Goal: Task Accomplishment & Management: Manage account settings

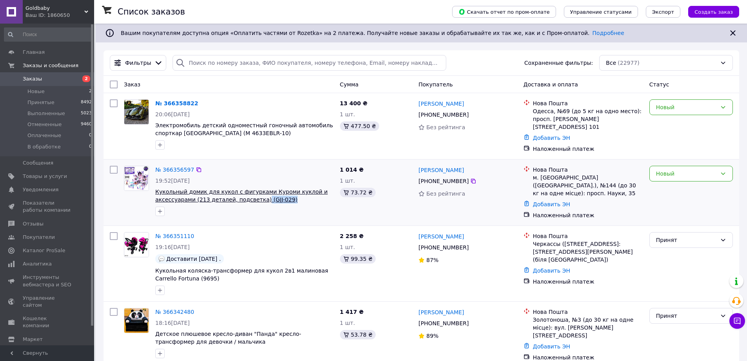
drag, startPoint x: 293, startPoint y: 201, endPoint x: 254, endPoint y: 196, distance: 39.1
click at [254, 196] on div "№ 366356597 19:52, 12.10.2025 Кукольный домик для кукол с фигурками Куроми кукл…" at bounding box center [244, 190] width 185 height 57
copy div "(GJJ-029)"
click at [182, 168] on link "№ 366356597" at bounding box center [174, 169] width 39 height 6
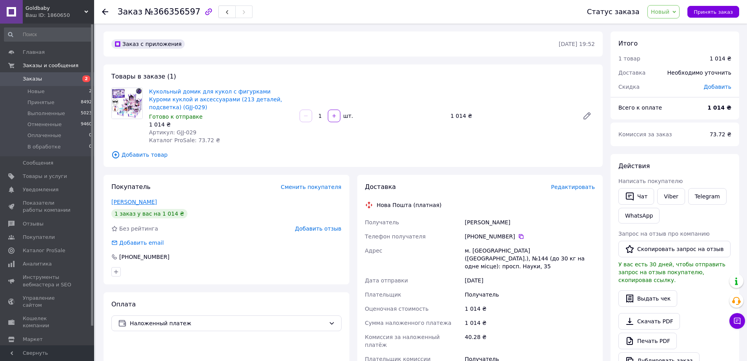
click at [131, 199] on link "Томашенко Яна" at bounding box center [134, 202] width 46 height 6
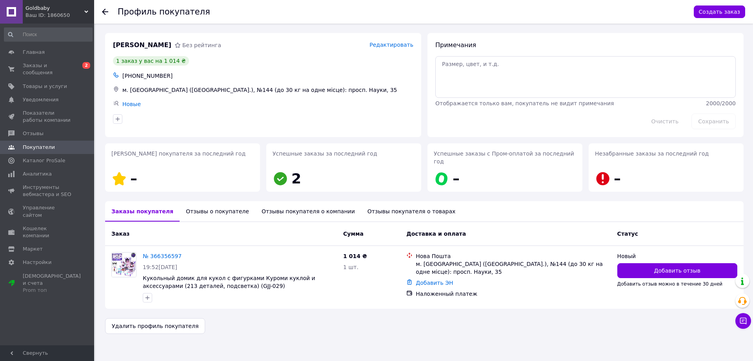
click at [207, 204] on div "Отзывы о покупателе" at bounding box center [218, 211] width 76 height 20
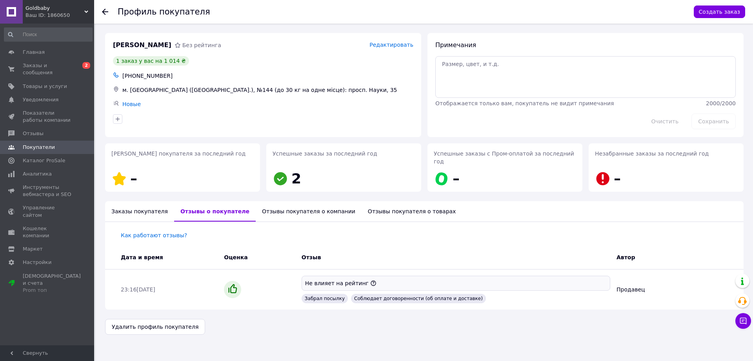
click at [258, 201] on div "Отзывы покупателя о компании" at bounding box center [309, 211] width 106 height 20
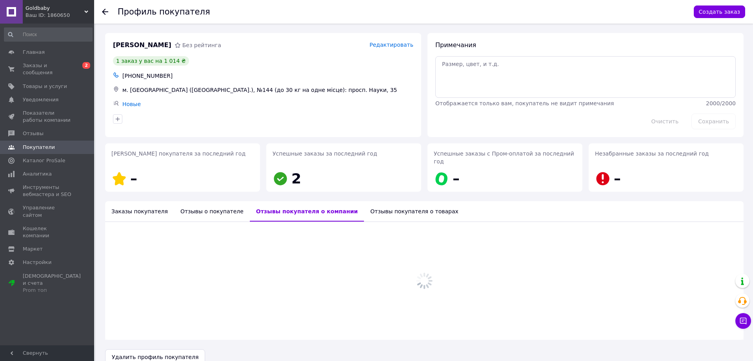
click at [258, 201] on div "Отзывы покупателя о компании" at bounding box center [307, 211] width 114 height 20
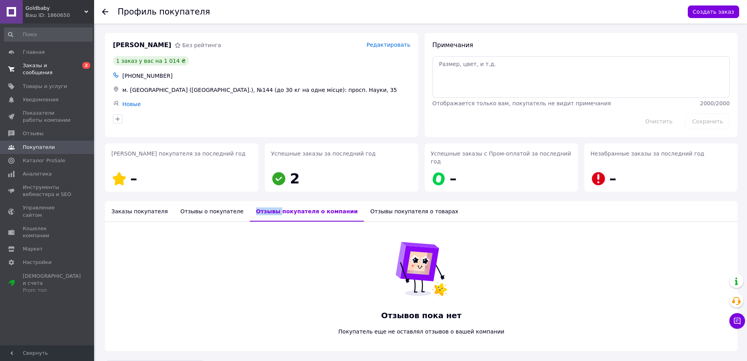
click at [51, 65] on span "Заказы и сообщения" at bounding box center [48, 69] width 50 height 14
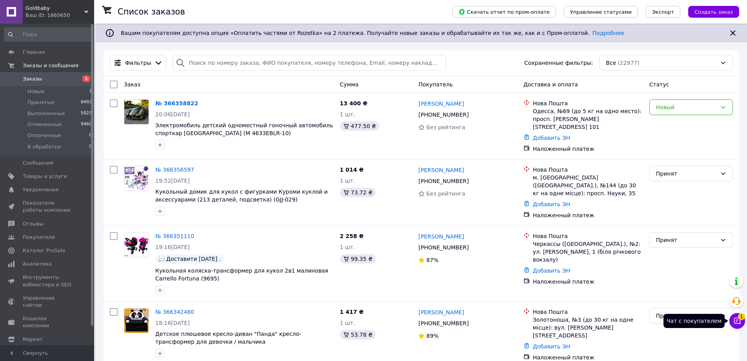
click at [739, 326] on button "Чат с покупателем 1" at bounding box center [738, 321] width 16 height 16
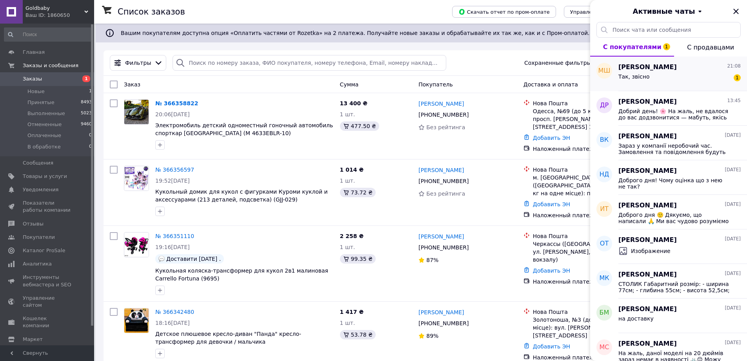
click at [698, 75] on div "Так, звісно 1" at bounding box center [680, 78] width 122 height 13
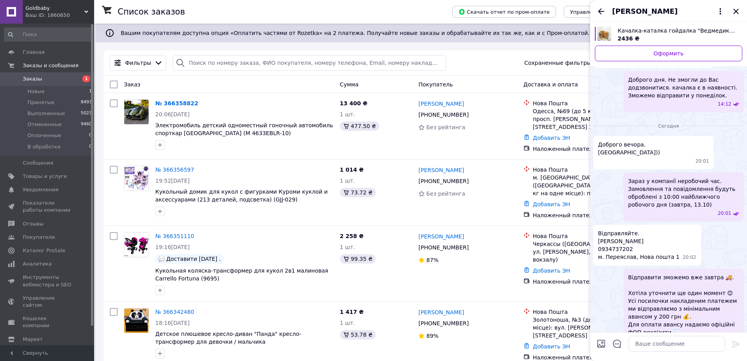
scroll to position [314, 0]
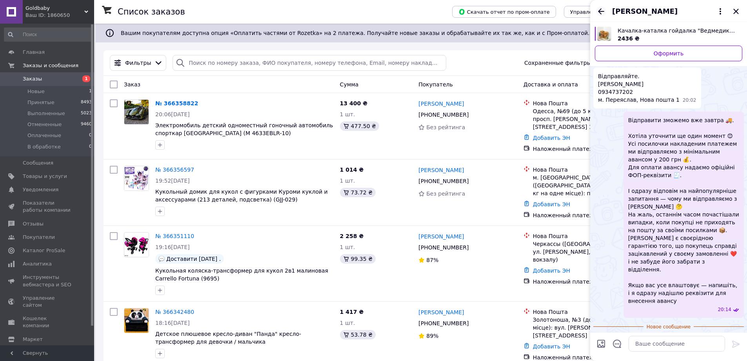
click at [603, 14] on icon "Назад" at bounding box center [601, 11] width 9 height 9
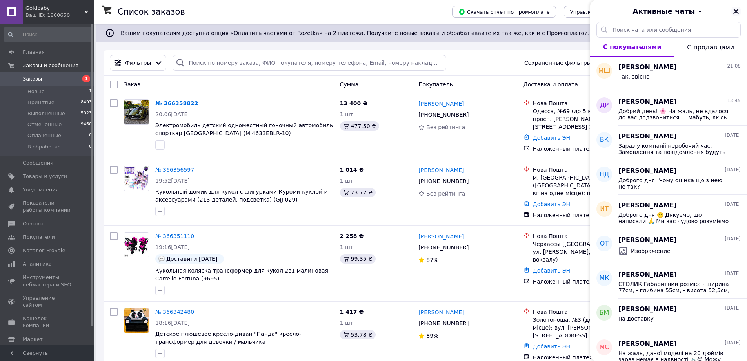
click at [739, 11] on icon "Закрыть" at bounding box center [736, 11] width 9 height 9
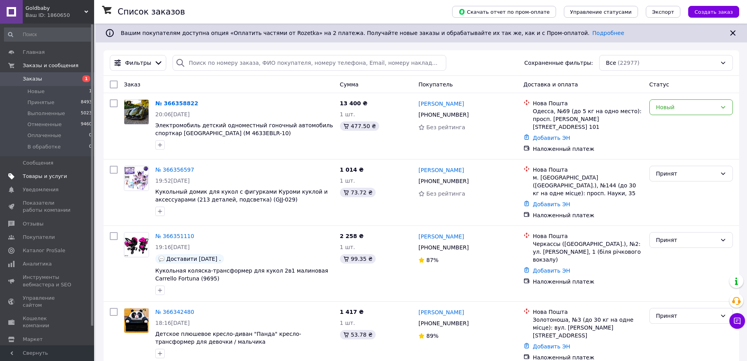
click at [51, 176] on span "Товары и услуги" at bounding box center [45, 176] width 44 height 7
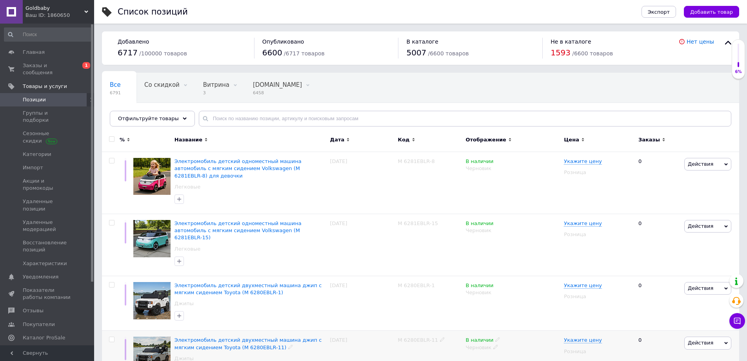
click at [317, 347] on div "Электромобиль детский двухместный машина джип с мягким сидением Toyota (M 6280E…" at bounding box center [251, 350] width 152 height 29
click at [51, 64] on span "Заказы и сообщения" at bounding box center [48, 69] width 50 height 14
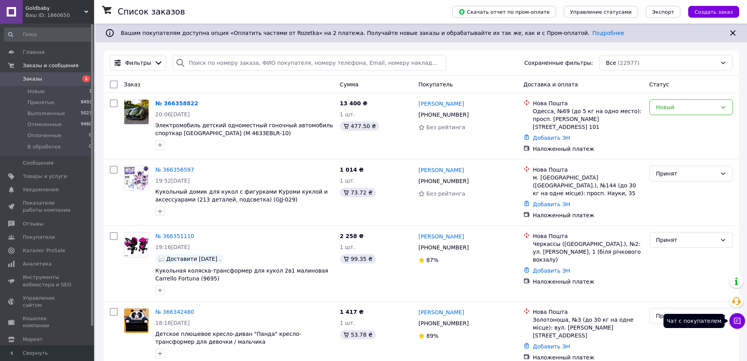
click at [741, 317] on icon at bounding box center [738, 321] width 8 height 8
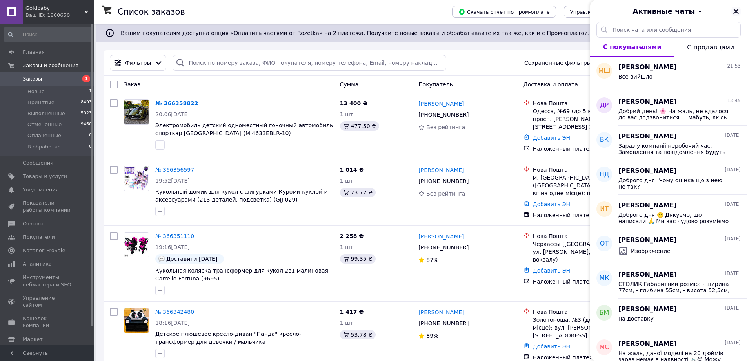
click at [738, 11] on icon "Закрыть" at bounding box center [736, 11] width 9 height 9
